Goal: Transaction & Acquisition: Purchase product/service

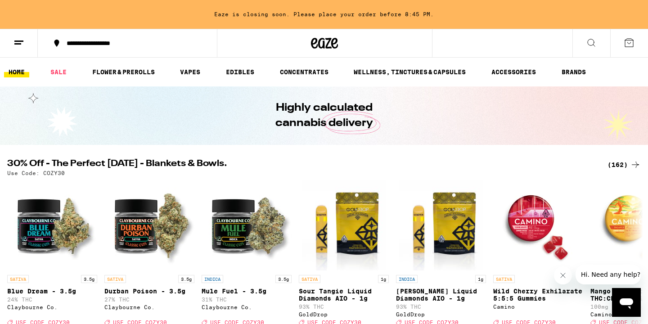
click at [618, 165] on div "(162)" at bounding box center [623, 164] width 33 height 11
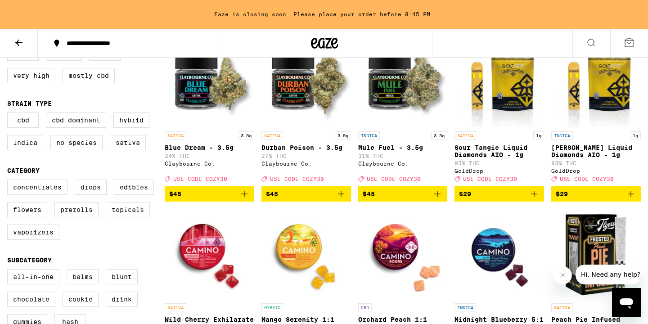
scroll to position [124, 0]
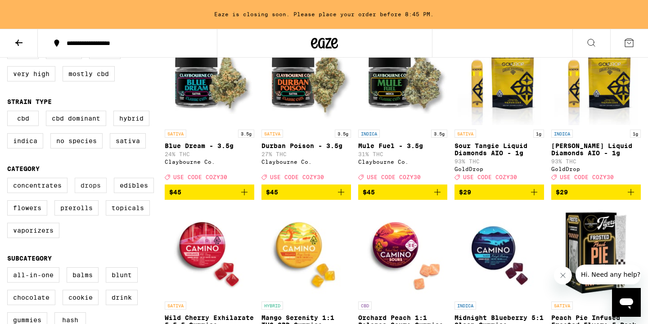
click at [96, 193] on label "Drops" at bounding box center [91, 185] width 32 height 15
click at [9, 179] on input "Drops" at bounding box center [9, 179] width 0 height 0
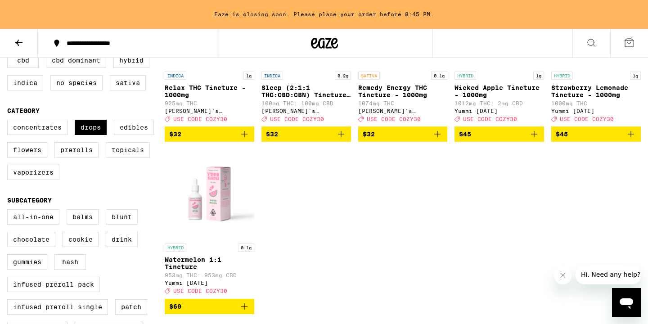
scroll to position [179, 0]
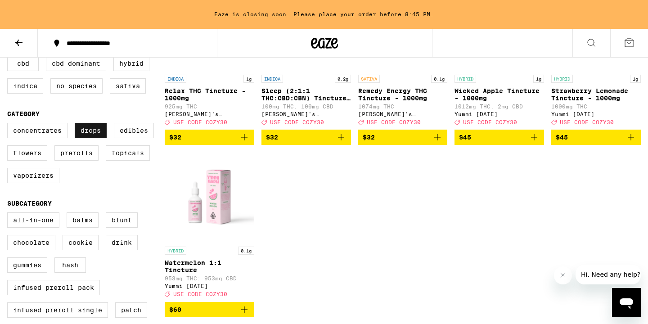
click at [86, 138] on label "Drops" at bounding box center [91, 130] width 32 height 15
click at [9, 125] on input "Drops" at bounding box center [9, 124] width 0 height 0
checkbox input "false"
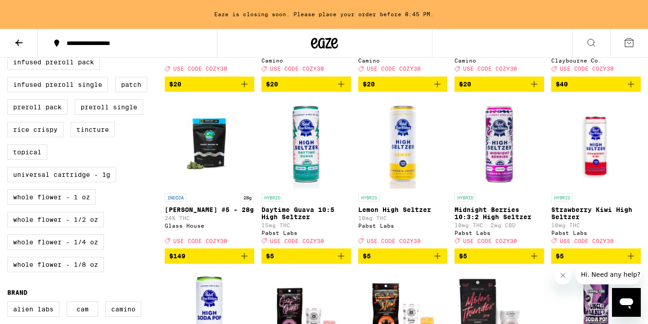
scroll to position [406, 0]
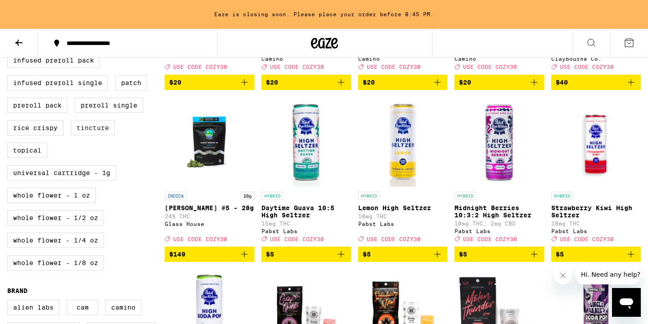
click at [99, 135] on label "Tincture" at bounding box center [93, 127] width 44 height 15
checkbox input "true"
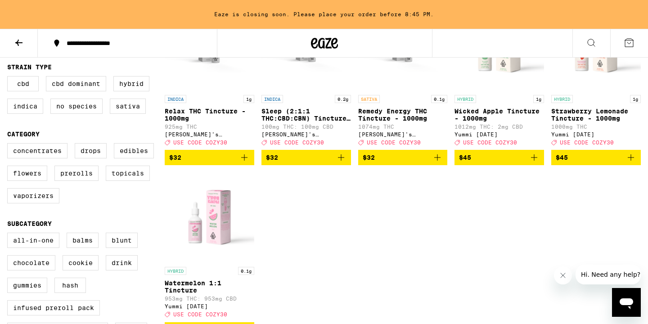
scroll to position [155, 0]
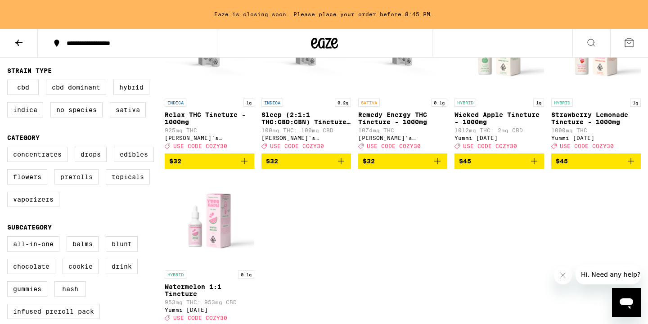
click at [82, 183] on label "Prerolls" at bounding box center [76, 176] width 44 height 15
click at [9, 148] on input "Prerolls" at bounding box center [9, 148] width 0 height 0
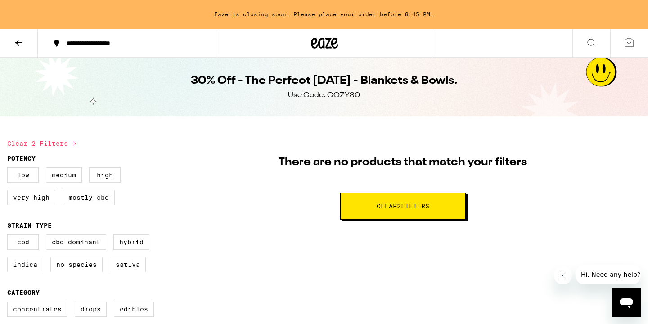
click at [71, 143] on icon at bounding box center [75, 143] width 11 height 11
checkbox input "false"
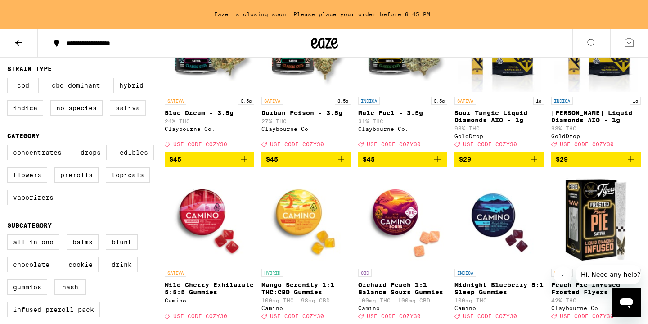
scroll to position [158, 0]
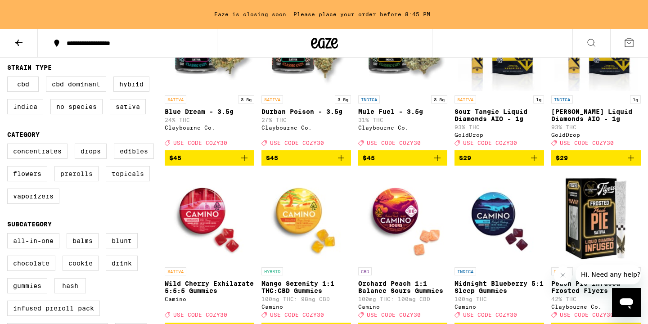
click at [85, 178] on label "Prerolls" at bounding box center [76, 173] width 44 height 15
click at [9, 145] on input "Prerolls" at bounding box center [9, 145] width 0 height 0
checkbox input "true"
